Goal: Task Accomplishment & Management: Manage account settings

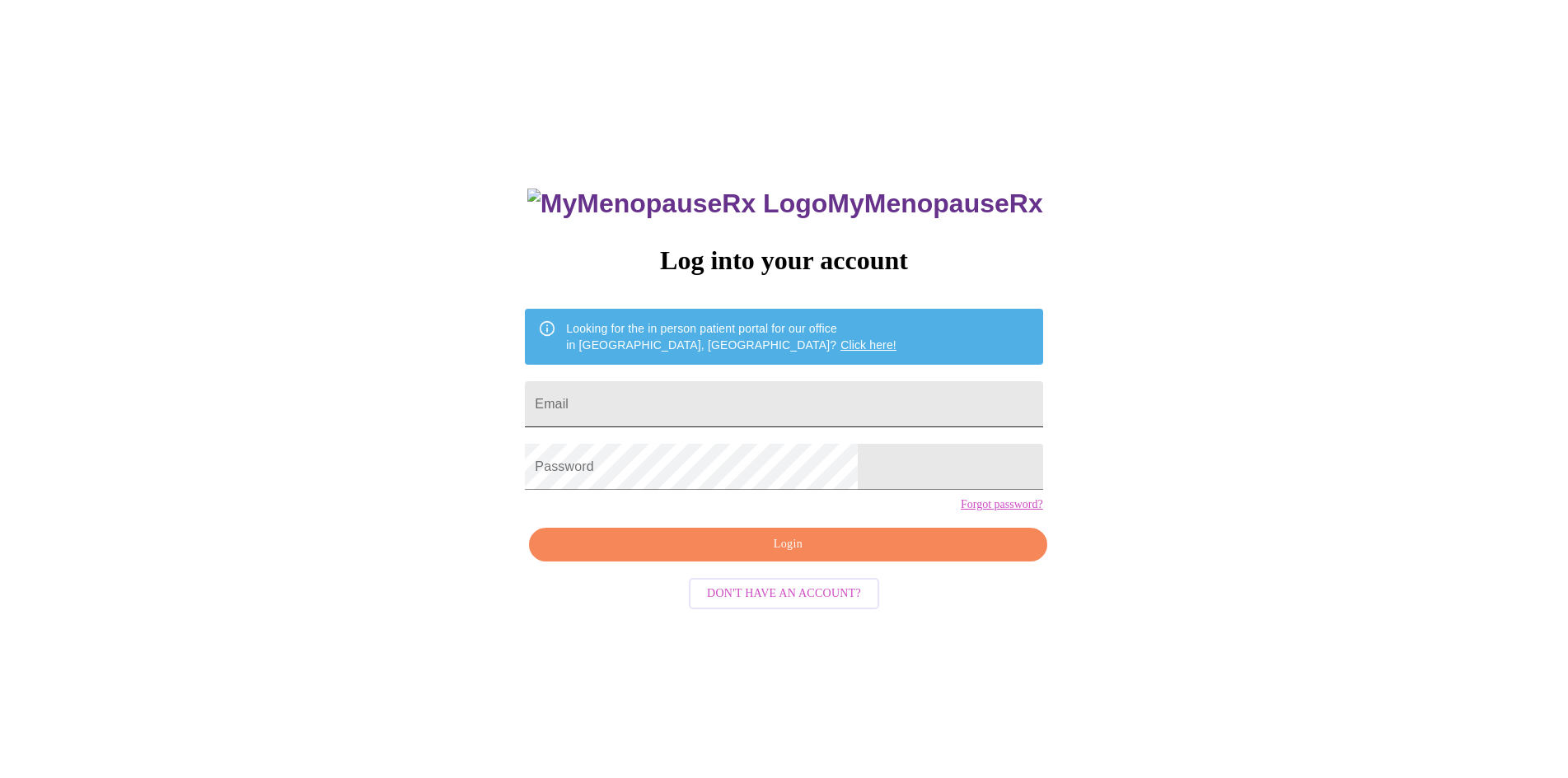
click at [710, 403] on input "Email" at bounding box center [783, 404] width 517 height 46
type input "[EMAIL_ADDRESS]"
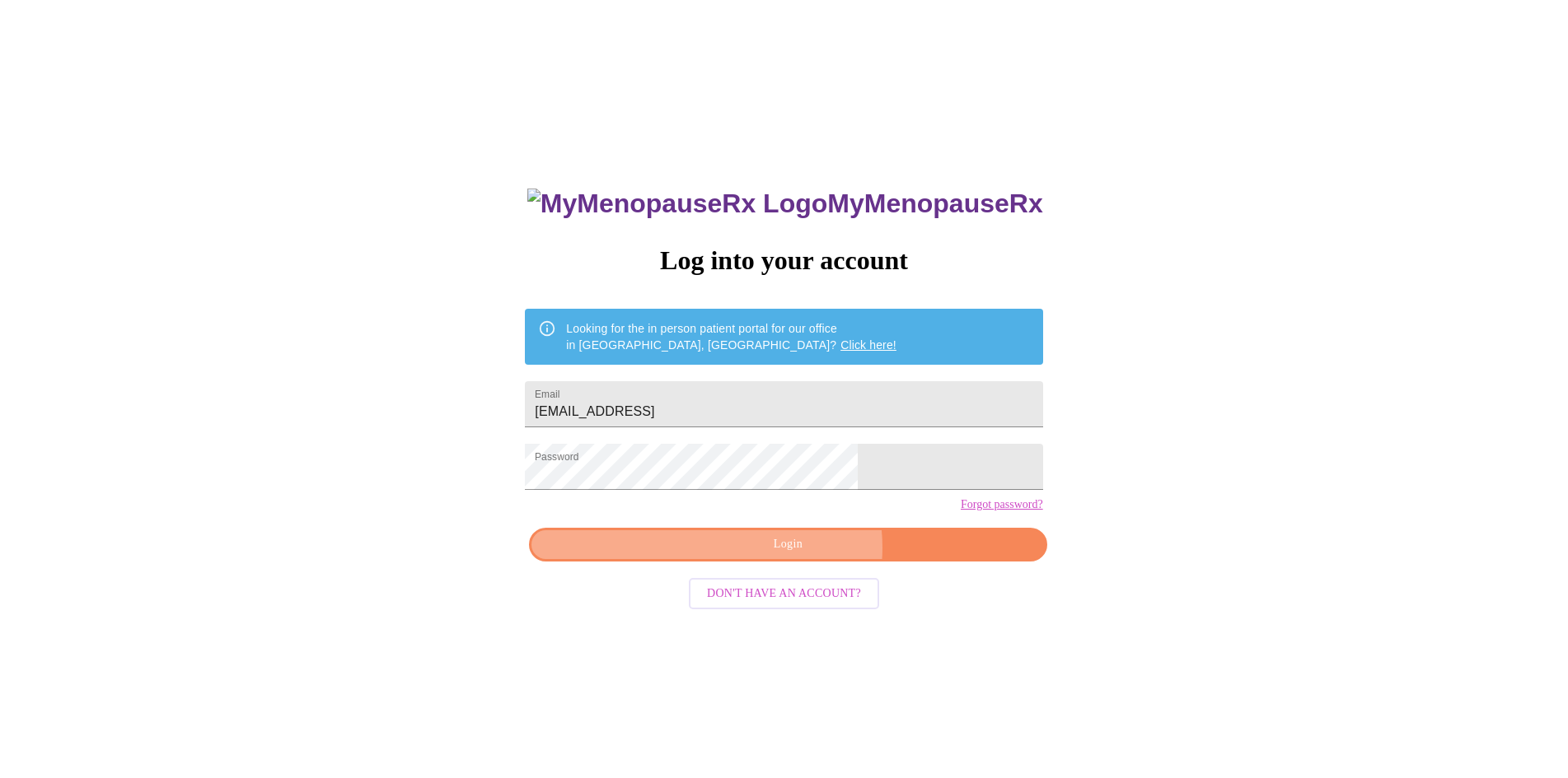
click at [799, 555] on span "Login" at bounding box center [787, 544] width 480 height 20
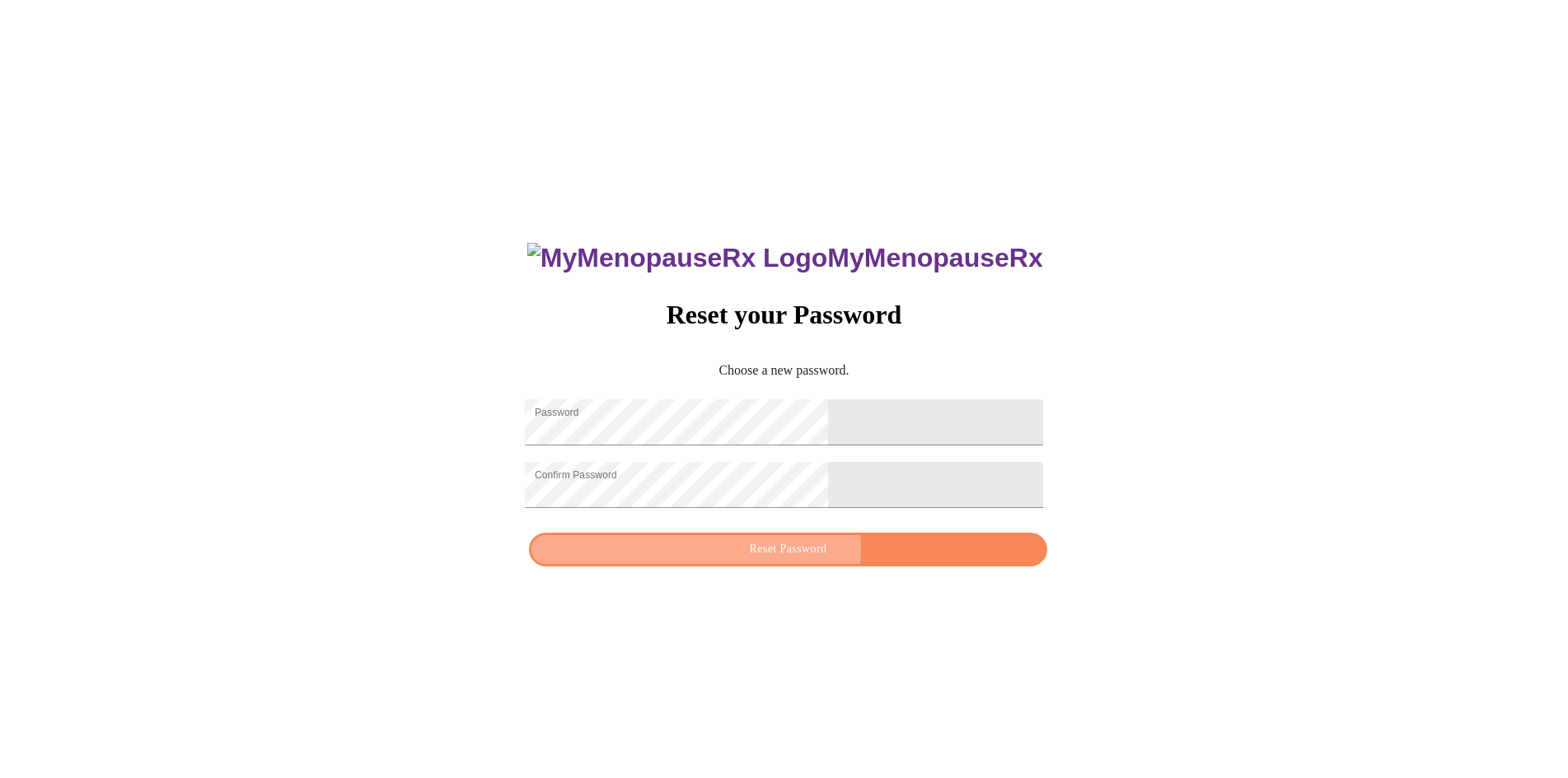
click at [803, 560] on span "Reset Password" at bounding box center [787, 549] width 480 height 20
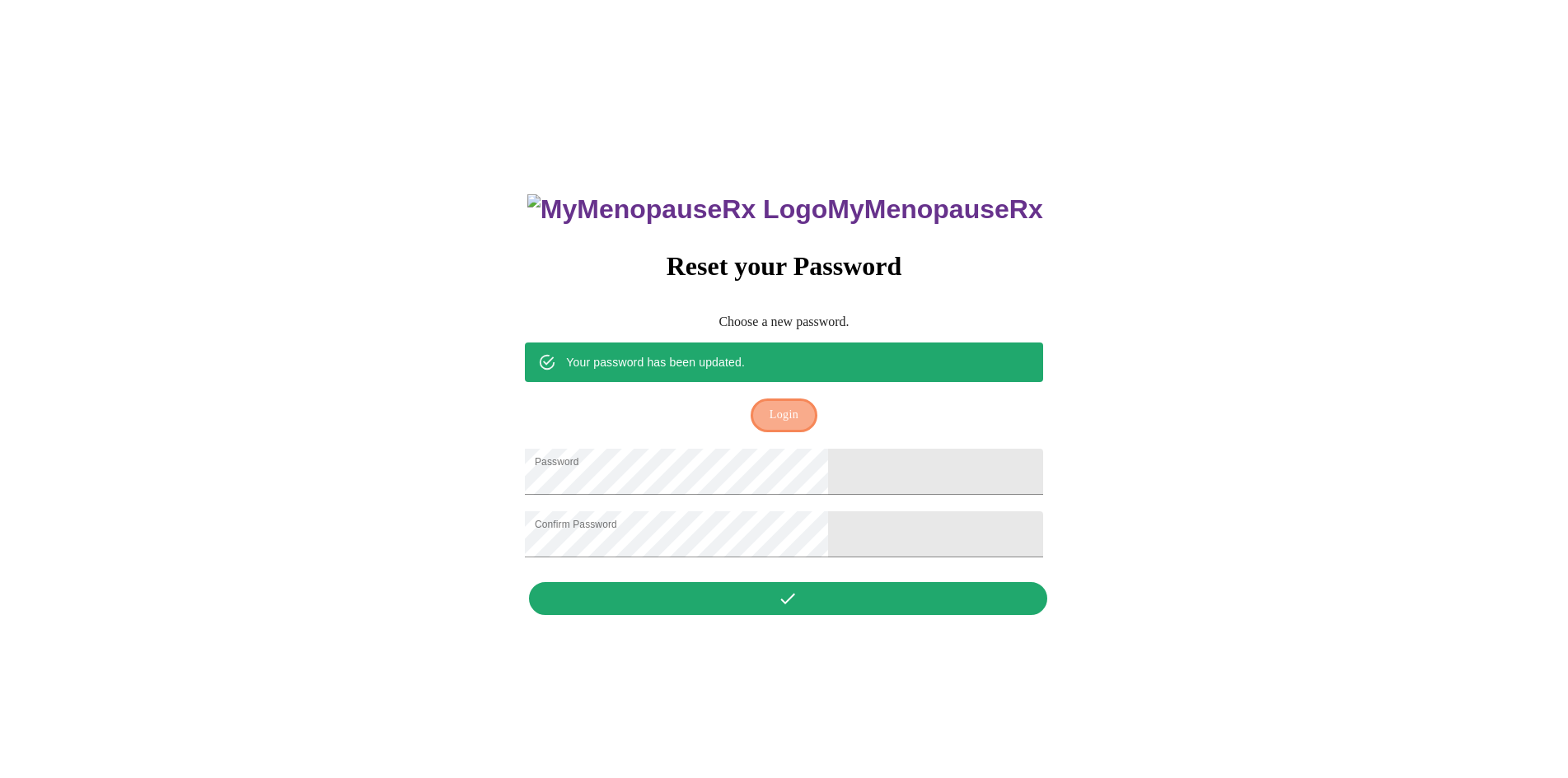
click at [788, 405] on span "Login" at bounding box center [783, 415] width 28 height 20
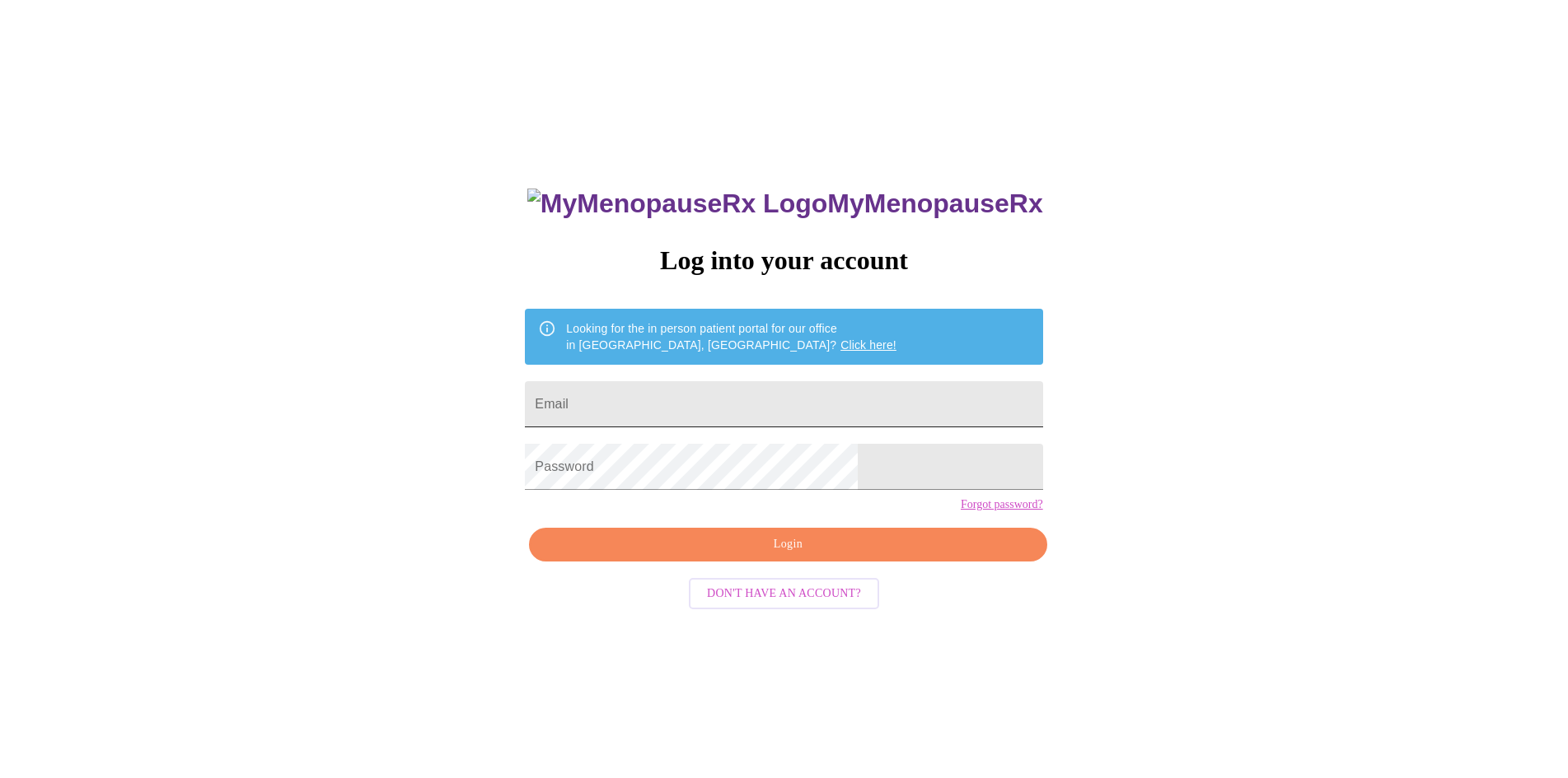
click at [734, 405] on input "Email" at bounding box center [783, 404] width 517 height 46
type input "vonettal@prodigy.net"
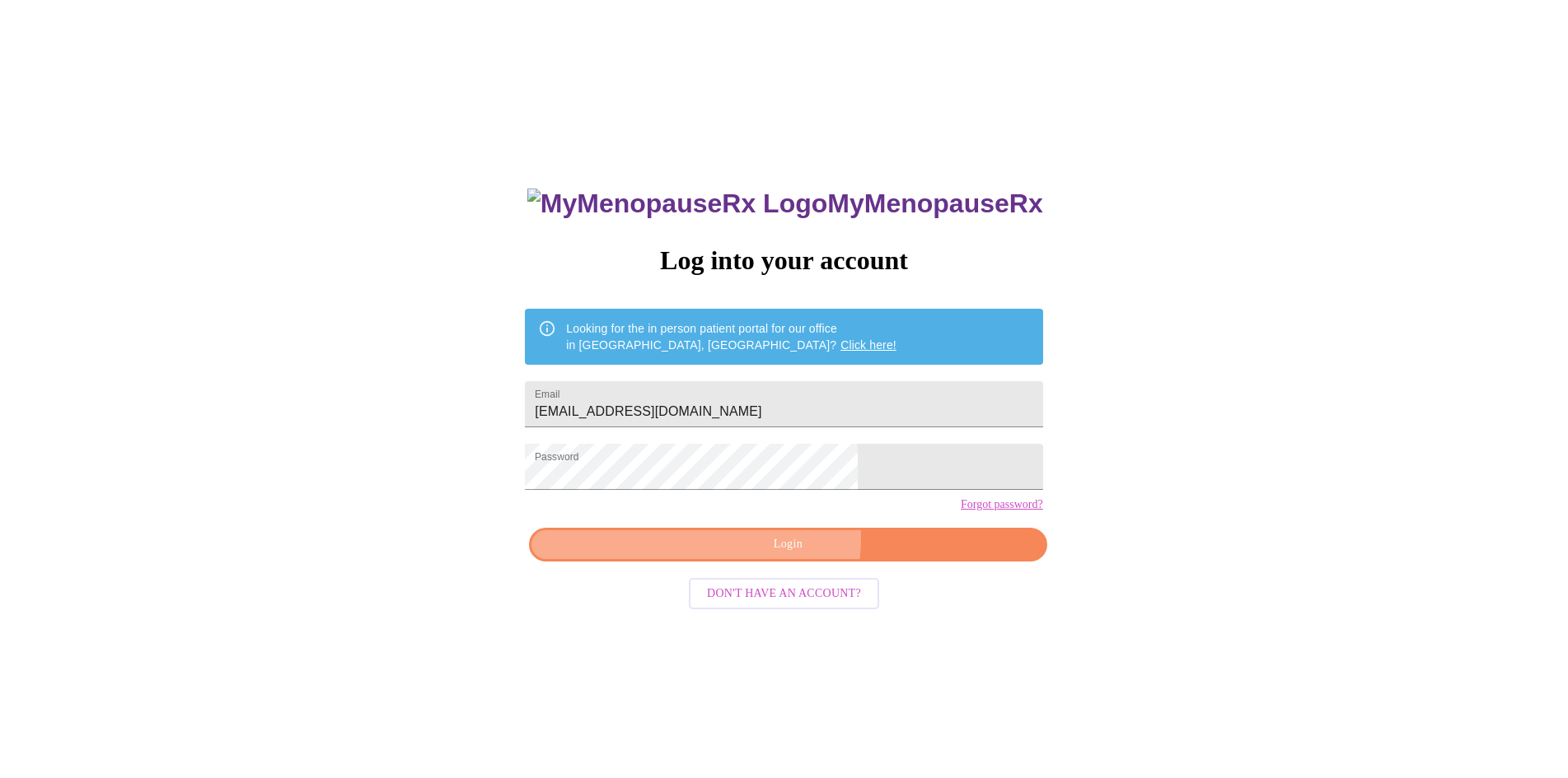
click at [786, 555] on span "Login" at bounding box center [787, 544] width 480 height 20
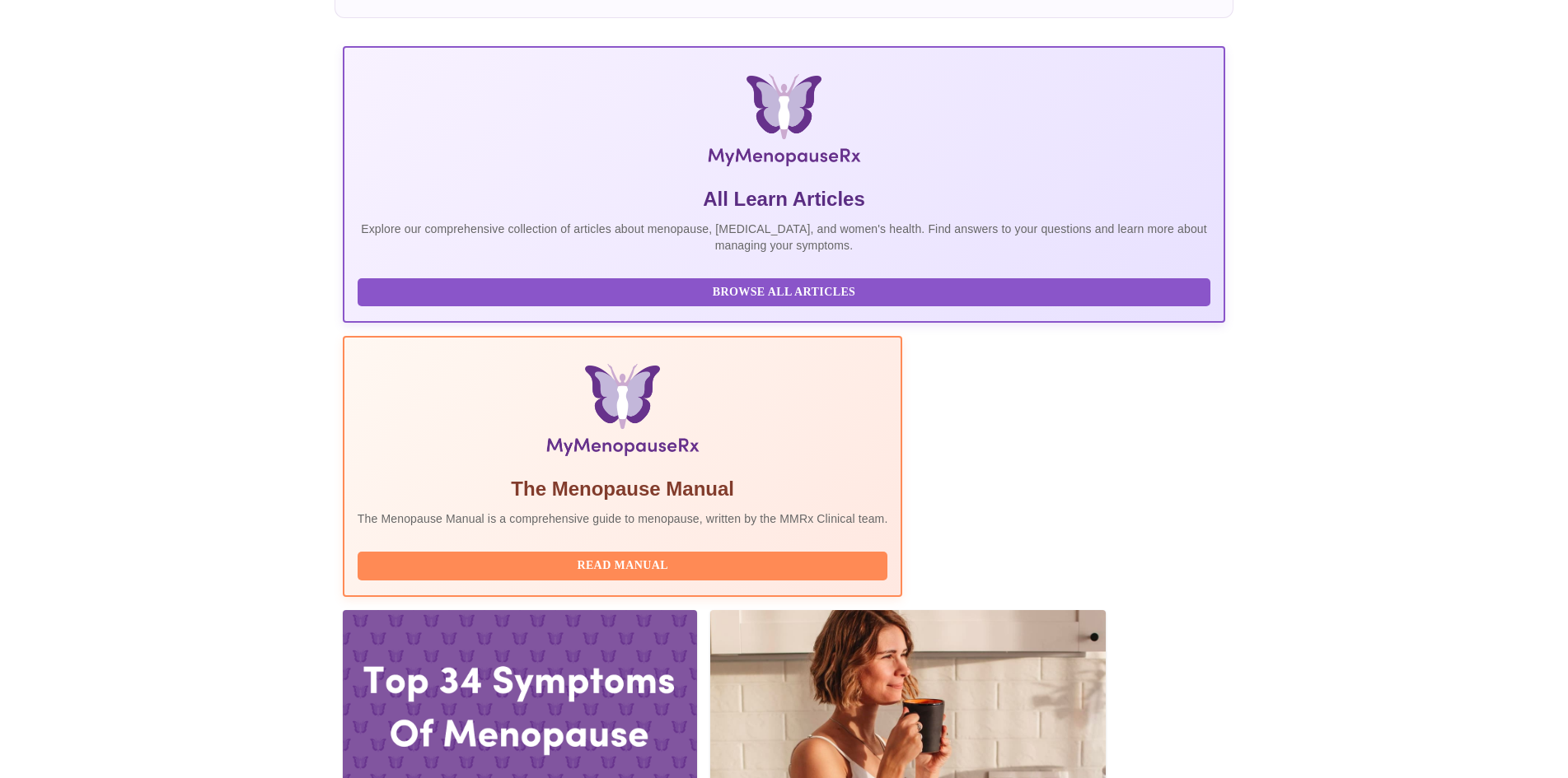
scroll to position [247, 0]
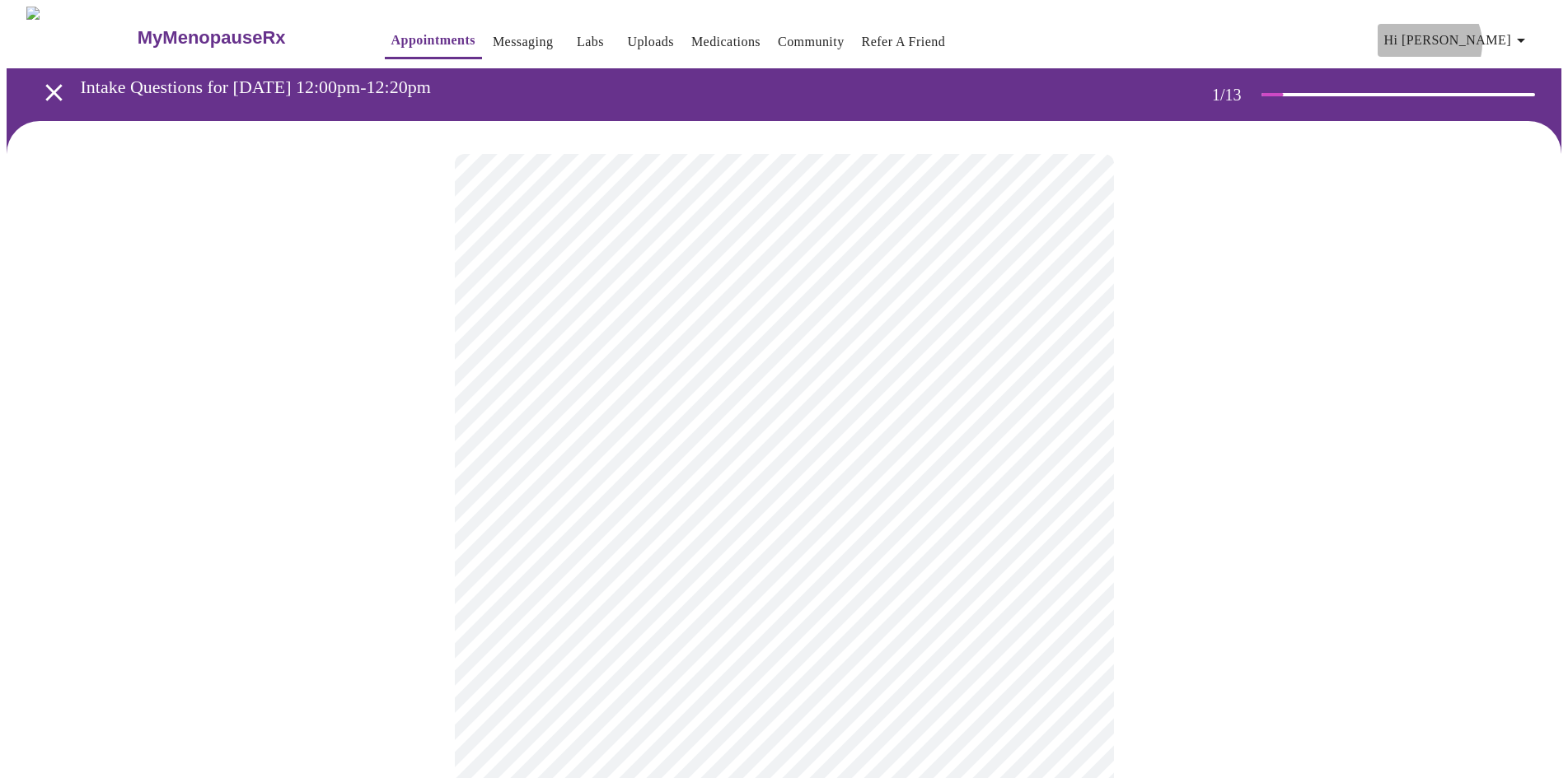
click at [1496, 37] on span "Hi Vonetta" at bounding box center [1457, 39] width 147 height 23
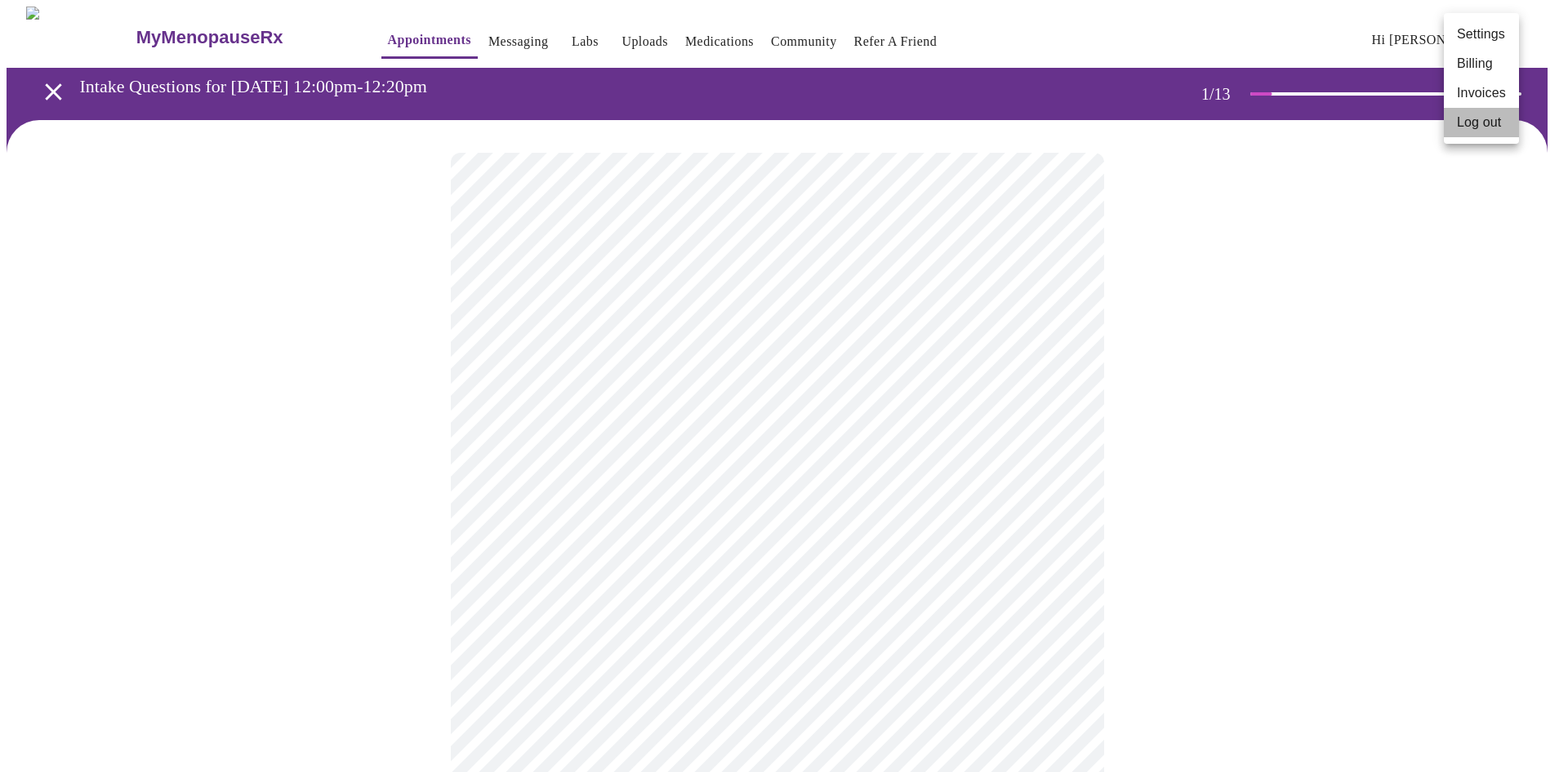
click at [1478, 127] on li "Log out" at bounding box center [1481, 123] width 75 height 29
